Goal: Information Seeking & Learning: Find specific fact

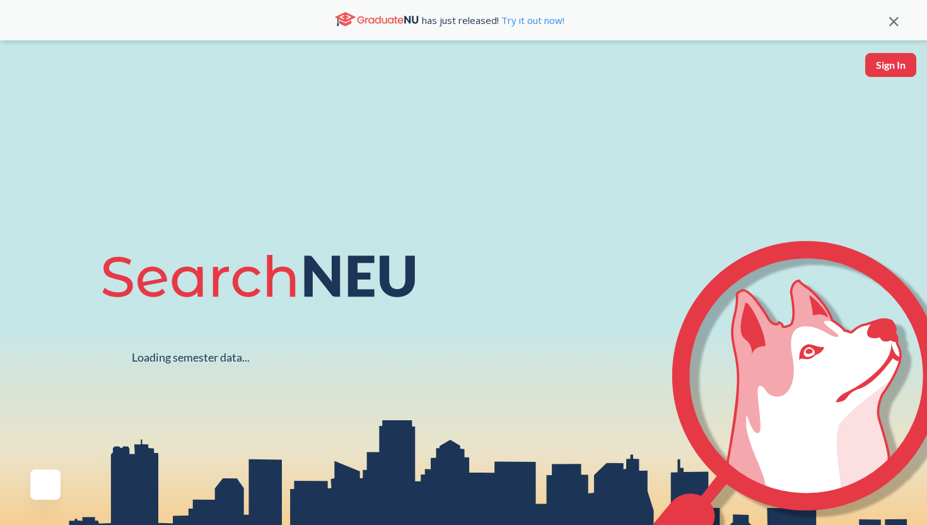
click at [892, 61] on button "Sign In" at bounding box center [890, 65] width 51 height 24
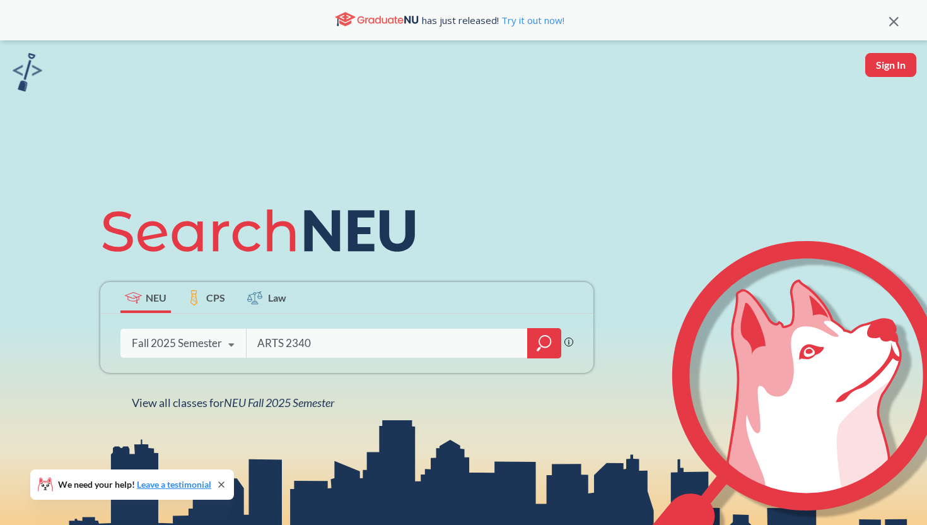
type input "ARTS 2340"
click at [537, 342] on icon "magnifying glass" at bounding box center [544, 343] width 15 height 18
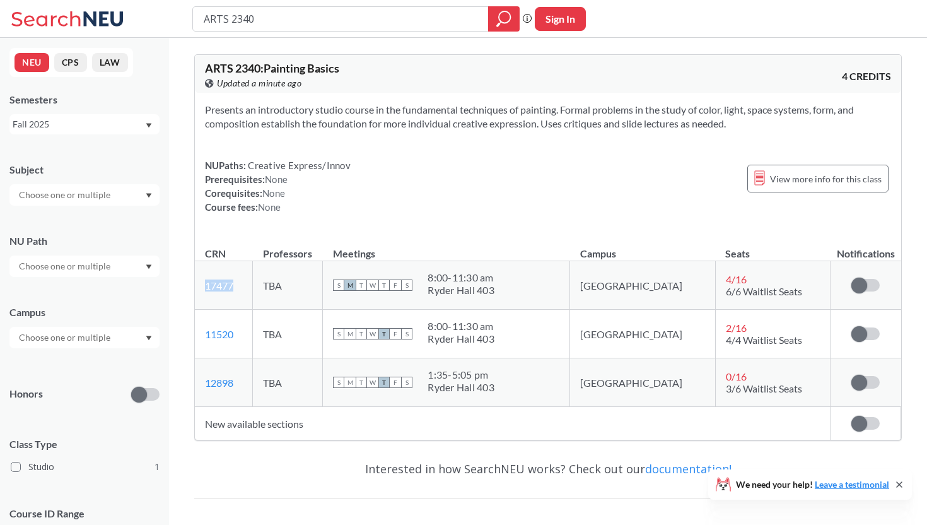
drag, startPoint x: 236, startPoint y: 282, endPoint x: 204, endPoint y: 283, distance: 32.8
click at [204, 283] on td "17477 View this section on Banner." at bounding box center [224, 285] width 58 height 49
